Goal: Task Accomplishment & Management: Use online tool/utility

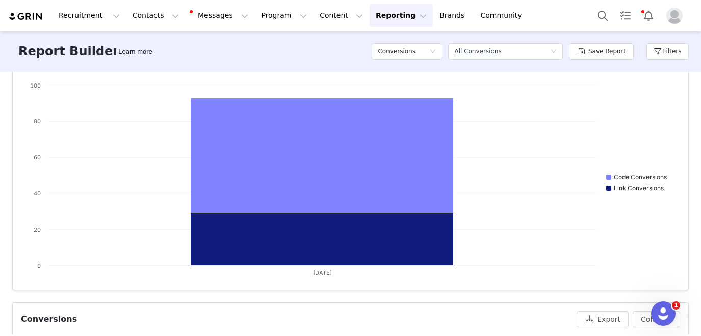
scroll to position [172, 0]
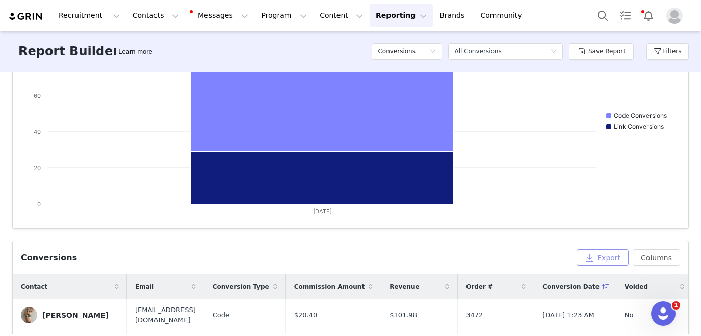
click at [605, 259] on button "Export" at bounding box center [602, 258] width 52 height 16
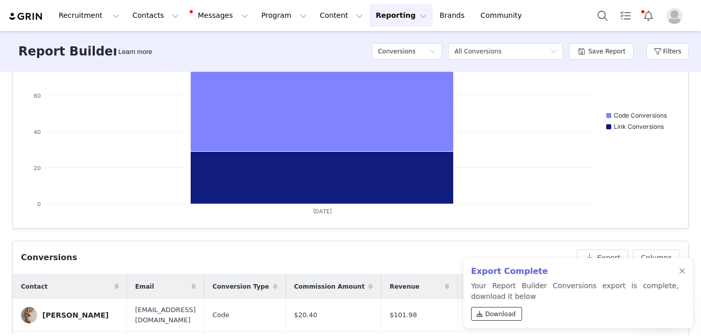
click at [503, 312] on span "Download" at bounding box center [500, 314] width 31 height 9
click at [680, 270] on div at bounding box center [682, 272] width 6 height 8
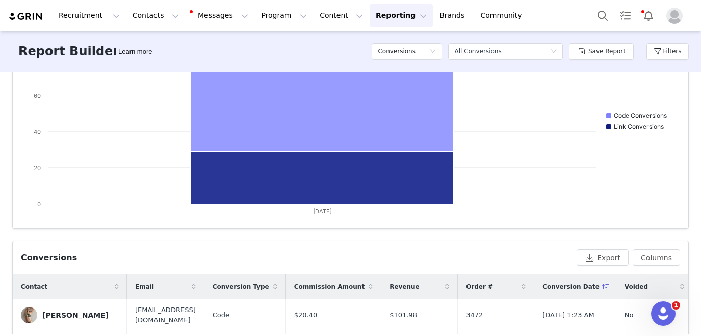
scroll to position [0, 0]
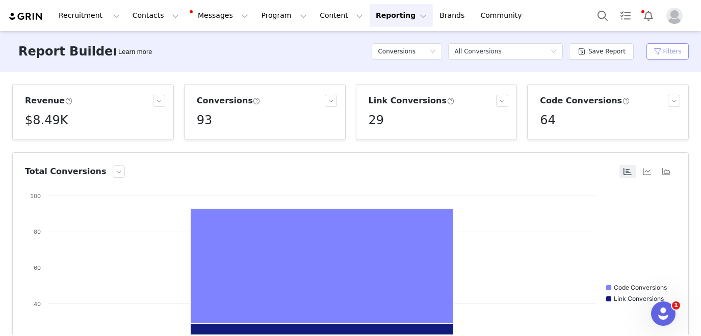
click at [668, 54] on button "Filters" at bounding box center [667, 51] width 42 height 16
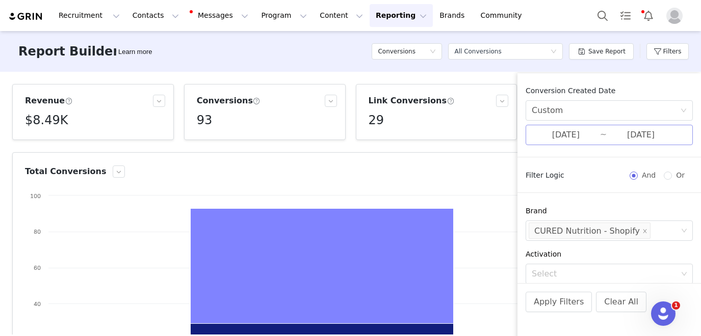
click at [565, 139] on input "[DATE]" at bounding box center [566, 134] width 68 height 13
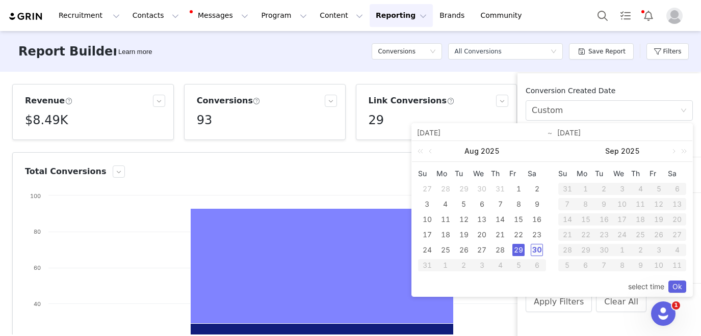
click at [537, 252] on div "30" at bounding box center [537, 250] width 12 height 12
type input "[DATE]"
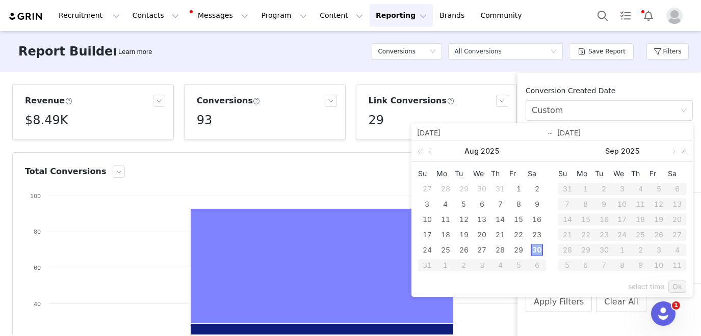
type input "[DATE]"
click at [674, 287] on link "Ok" at bounding box center [677, 287] width 18 height 12
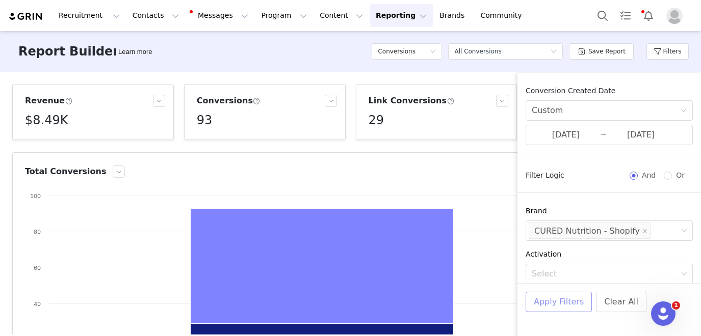
click at [566, 300] on button "Apply Filters" at bounding box center [558, 302] width 66 height 20
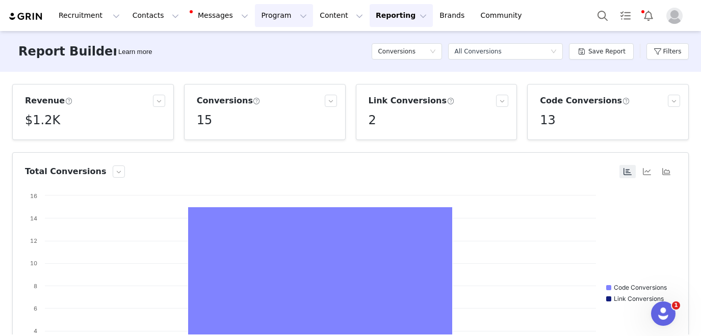
click at [266, 23] on button "Program Program" at bounding box center [284, 15] width 58 height 23
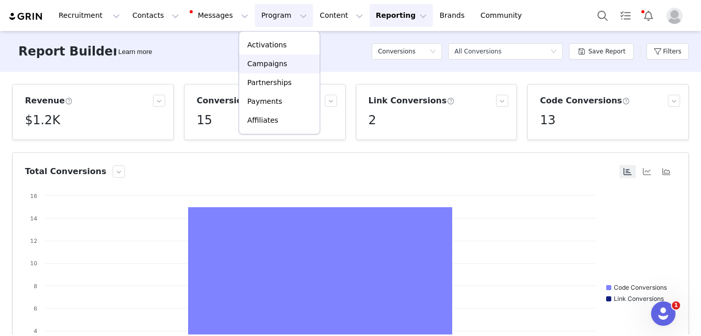
click at [270, 67] on p "Campaigns" at bounding box center [267, 64] width 40 height 11
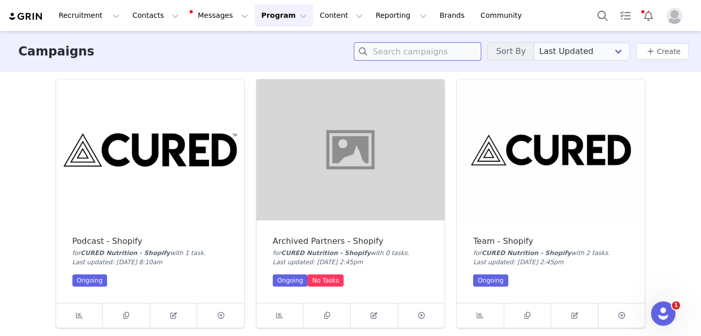
click at [401, 56] on input at bounding box center [417, 51] width 127 height 18
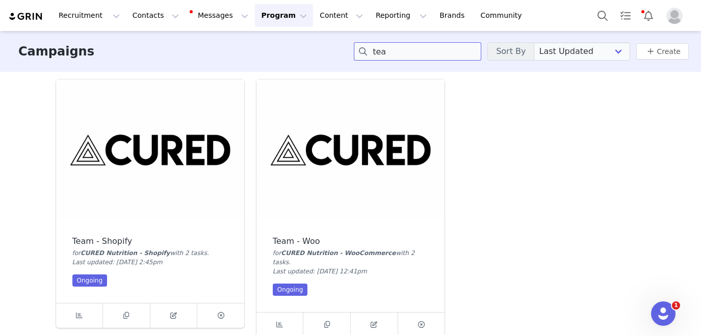
type input "tea"
click at [161, 138] on img at bounding box center [150, 150] width 188 height 141
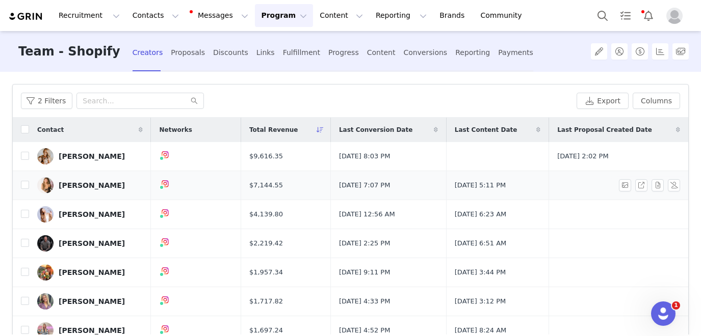
click at [105, 188] on div "[PERSON_NAME]" at bounding box center [92, 185] width 66 height 8
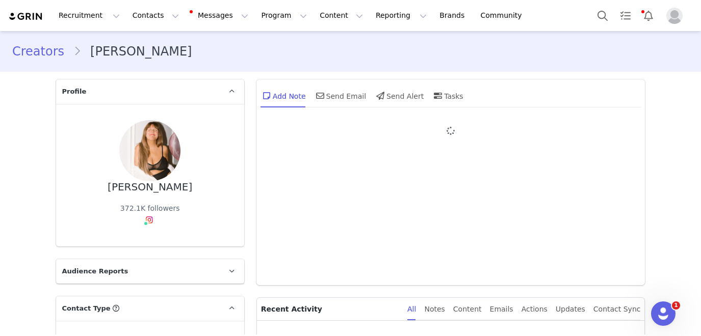
type input "+1 ([GEOGRAPHIC_DATA])"
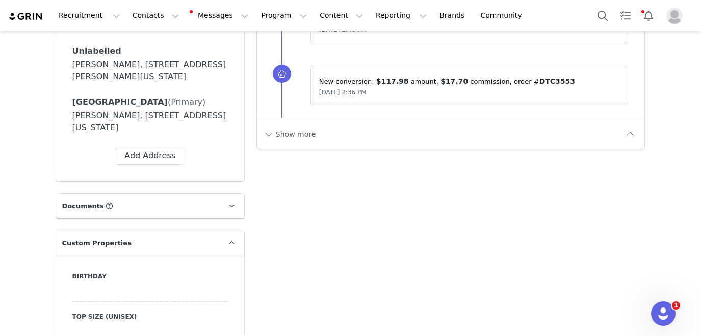
scroll to position [868, 0]
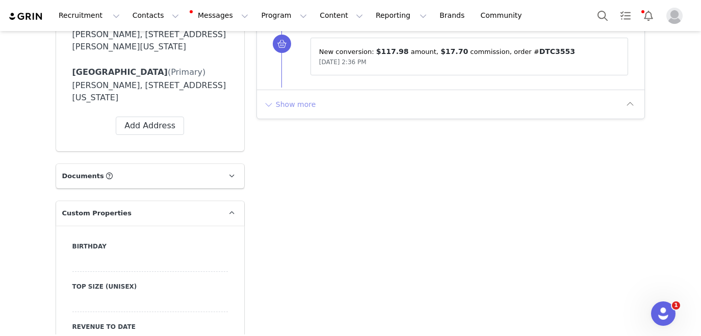
click at [296, 108] on button "Show more" at bounding box center [290, 104] width 54 height 16
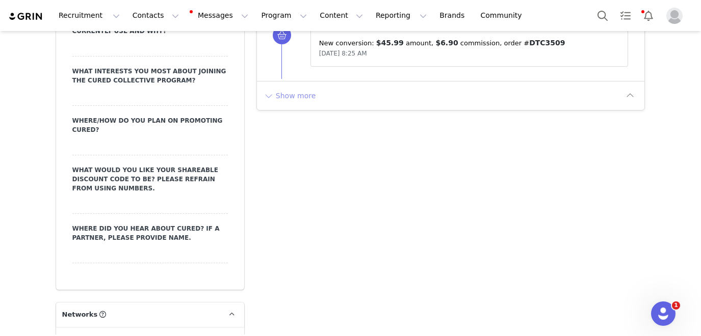
scroll to position [1494, 0]
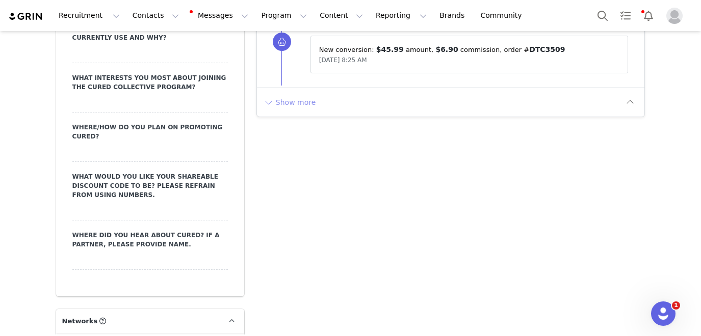
click at [292, 104] on button "Show more" at bounding box center [290, 102] width 54 height 16
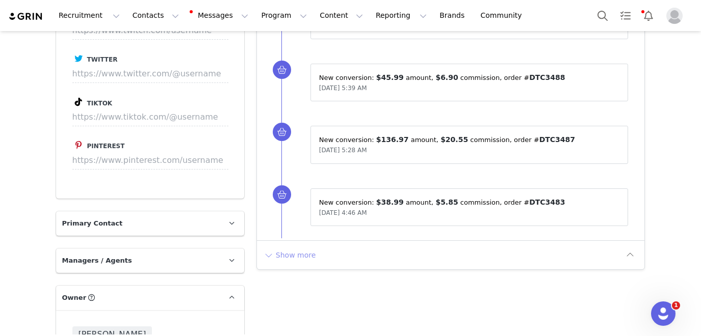
scroll to position [2099, 0]
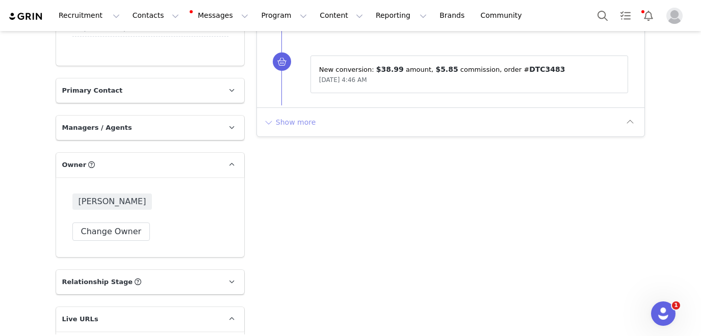
click at [286, 120] on button "Show more" at bounding box center [290, 122] width 54 height 16
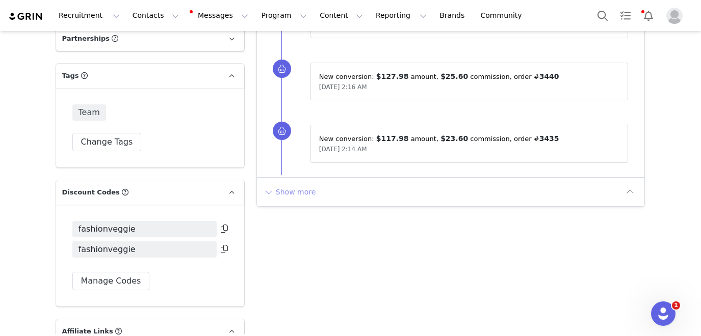
scroll to position [2667, 0]
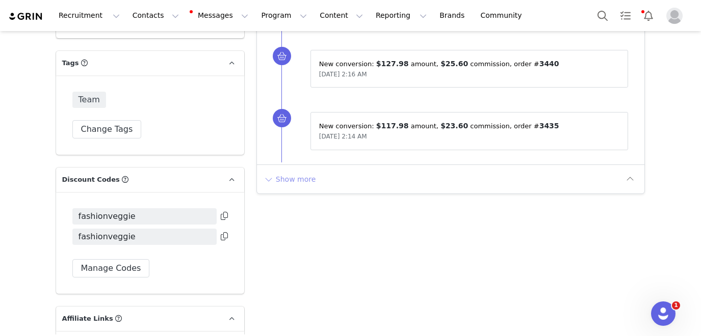
click at [287, 178] on button "Show more" at bounding box center [290, 179] width 54 height 16
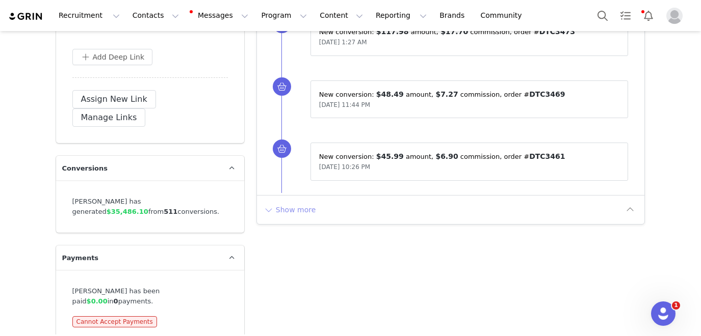
scroll to position [3282, 0]
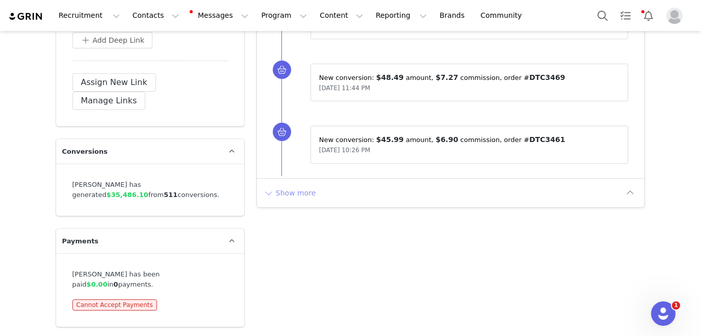
click at [285, 187] on button "Show more" at bounding box center [290, 193] width 54 height 16
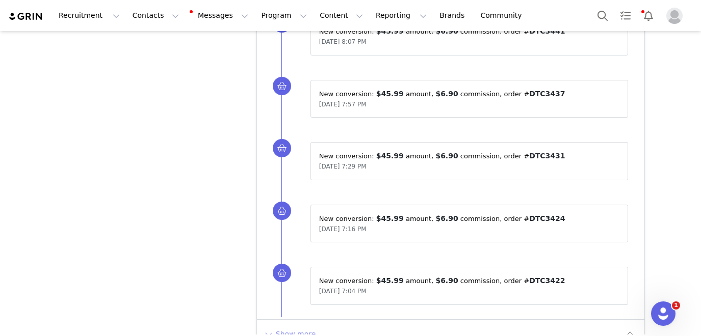
scroll to position [3782, 0]
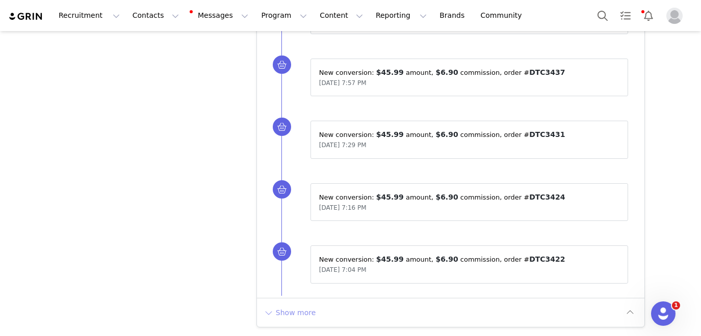
click at [284, 312] on button "Show more" at bounding box center [290, 313] width 54 height 16
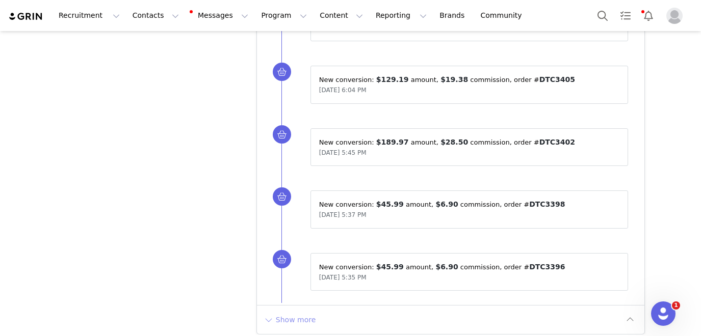
scroll to position [4406, 0]
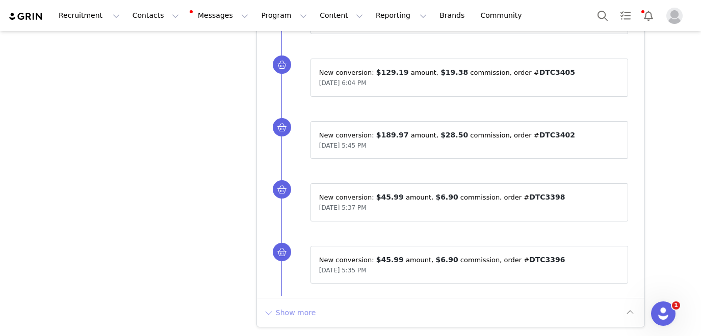
click at [291, 305] on button "Show more" at bounding box center [290, 313] width 54 height 16
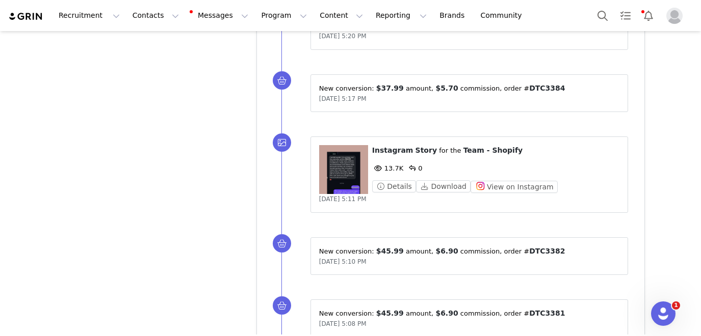
scroll to position [4866, 0]
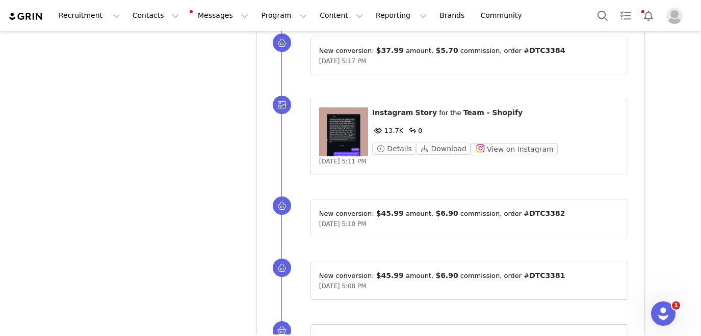
click at [336, 139] on figure at bounding box center [343, 132] width 49 height 49
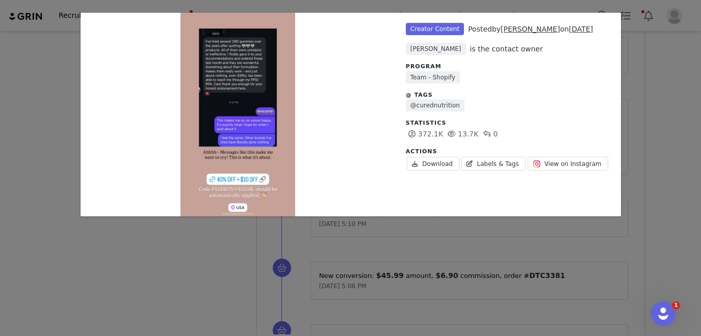
click at [347, 232] on div "Unlabeled Creator Content Posted by [PERSON_NAME] on [DATE] [PERSON_NAME] is th…" at bounding box center [350, 168] width 701 height 336
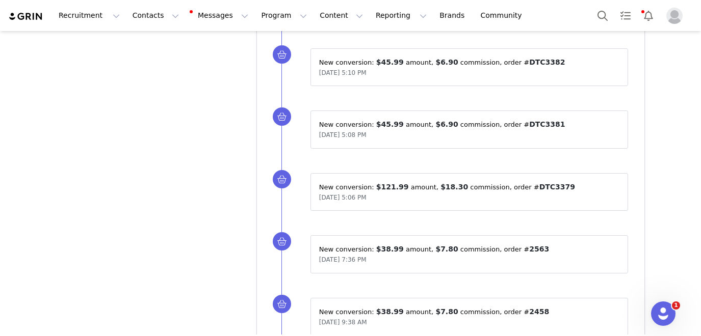
scroll to position [5069, 0]
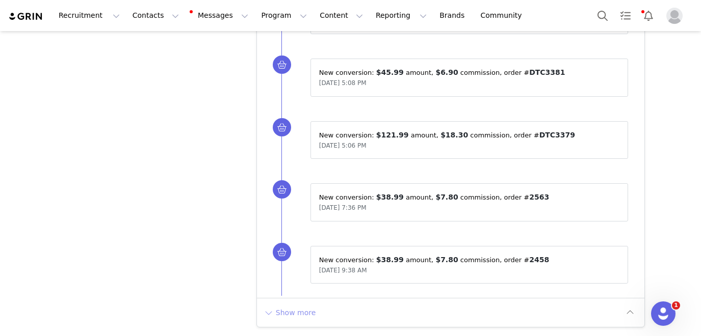
click at [293, 310] on button "Show more" at bounding box center [290, 313] width 54 height 16
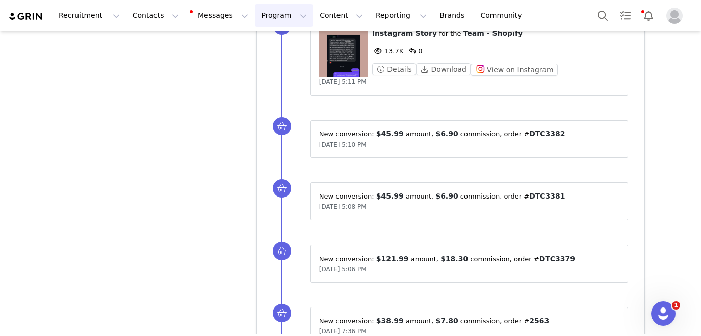
scroll to position [4942, 0]
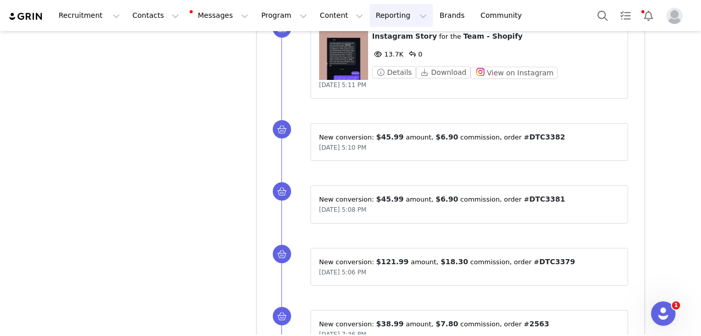
click at [376, 8] on button "Reporting Reporting" at bounding box center [401, 15] width 63 height 23
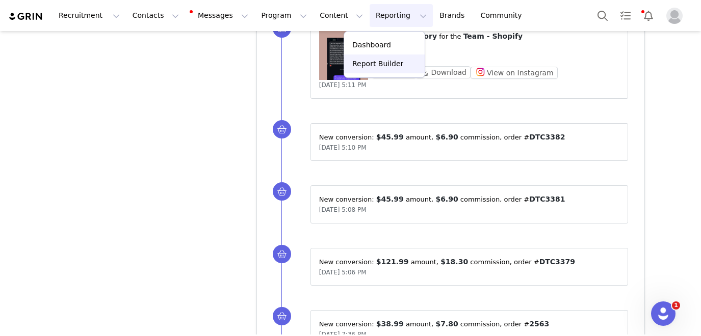
click at [371, 69] on link "Report Builder" at bounding box center [384, 64] width 81 height 19
